Goal: Transaction & Acquisition: Purchase product/service

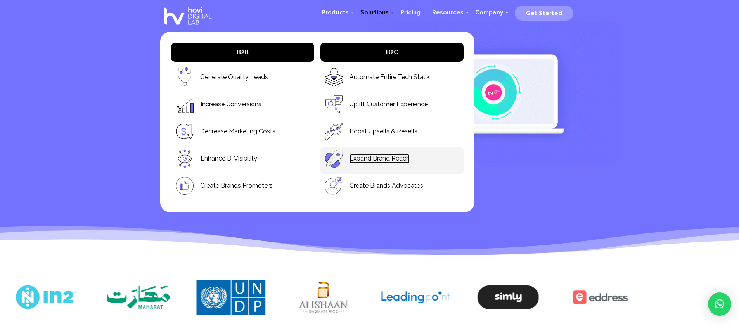
click at [393, 159] on link "Expand Brand Reach" at bounding box center [379, 158] width 60 height 9
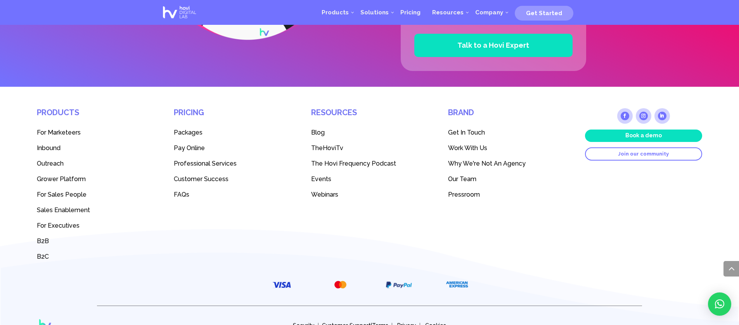
scroll to position [1941, 0]
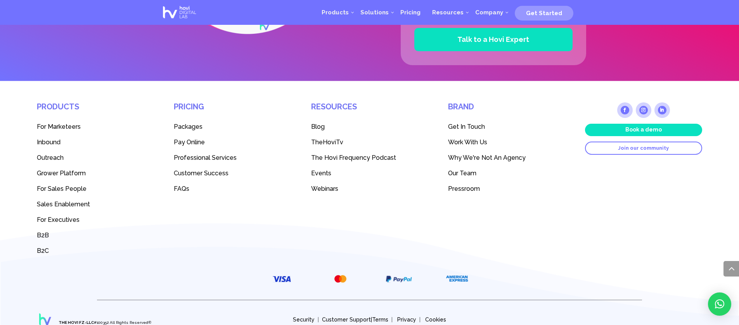
click at [198, 126] on span "Packages" at bounding box center [188, 126] width 29 height 7
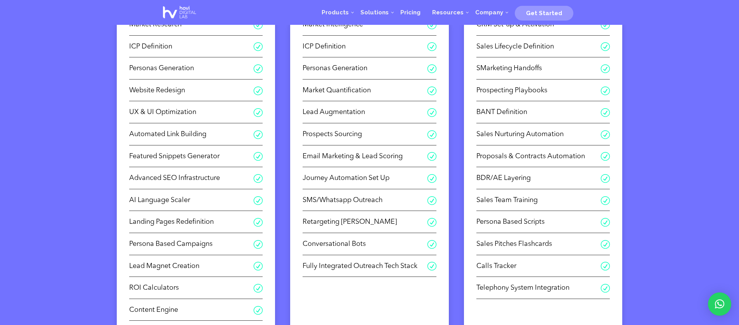
scroll to position [217, 0]
drag, startPoint x: 196, startPoint y: 202, endPoint x: 127, endPoint y: 200, distance: 68.3
click at [127, 200] on div "R Market Research R ICP Definition R Personas Generation R Website Redesign R U…" at bounding box center [196, 186] width 159 height 357
copy span "AI Language Scaler"
drag, startPoint x: 218, startPoint y: 223, endPoint x: 127, endPoint y: 223, distance: 91.2
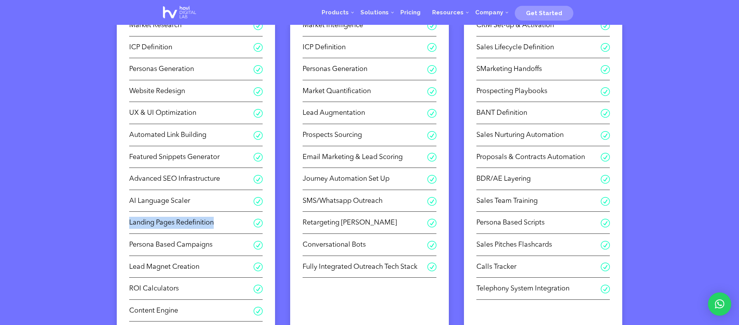
click at [127, 223] on div "R Market Research R ICP Definition R Personas Generation R Website Redesign R U…" at bounding box center [196, 186] width 159 height 357
copy span "Landing Pages Redefinition"
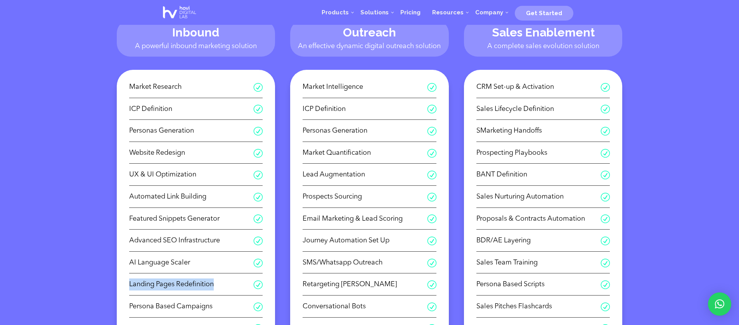
scroll to position [155, 0]
